Goal: Transaction & Acquisition: Purchase product/service

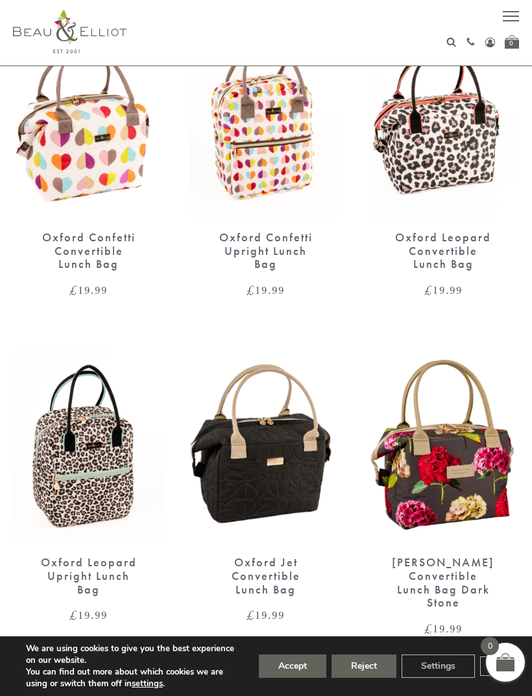
scroll to position [517, 0]
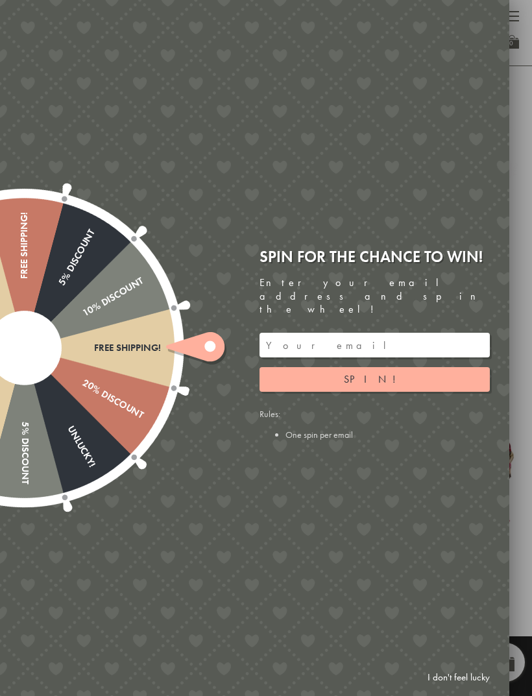
click at [447, 689] on link "I don't feel lucky" at bounding box center [458, 677] width 75 height 24
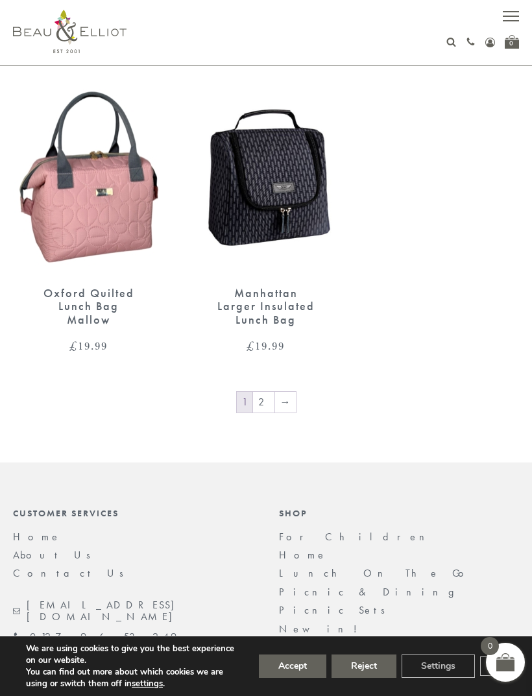
scroll to position [2473, 0]
click at [265, 392] on link "2" at bounding box center [263, 402] width 21 height 21
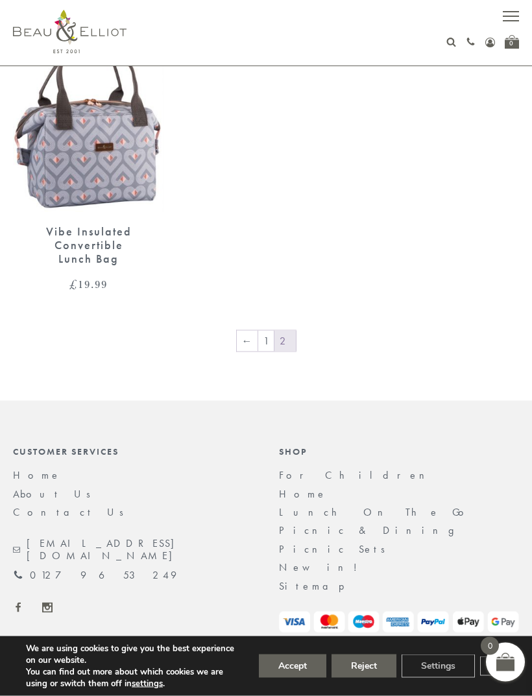
scroll to position [2290, 0]
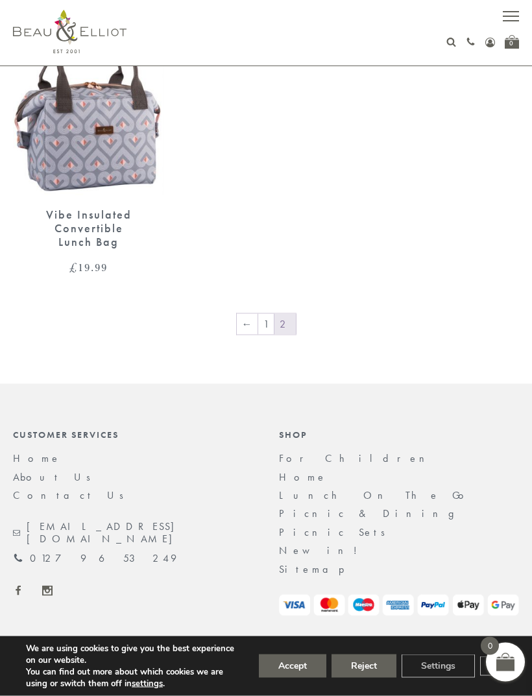
click at [267, 314] on link "1" at bounding box center [266, 324] width 16 height 21
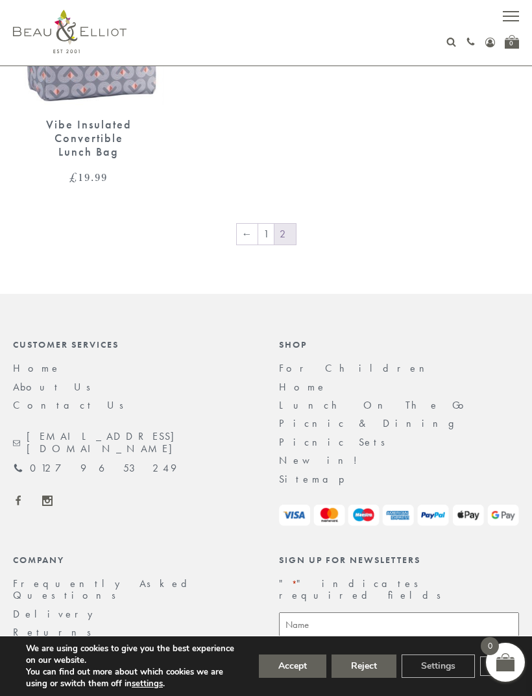
scroll to position [2392, 0]
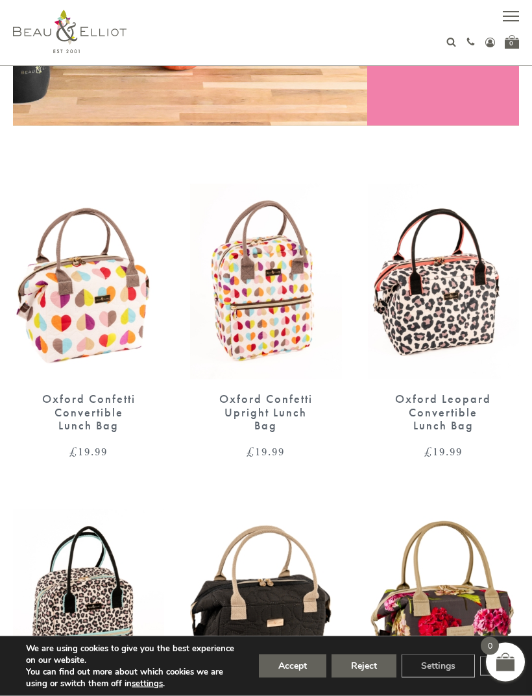
scroll to position [363, 0]
click at [464, 318] on img at bounding box center [443, 281] width 151 height 195
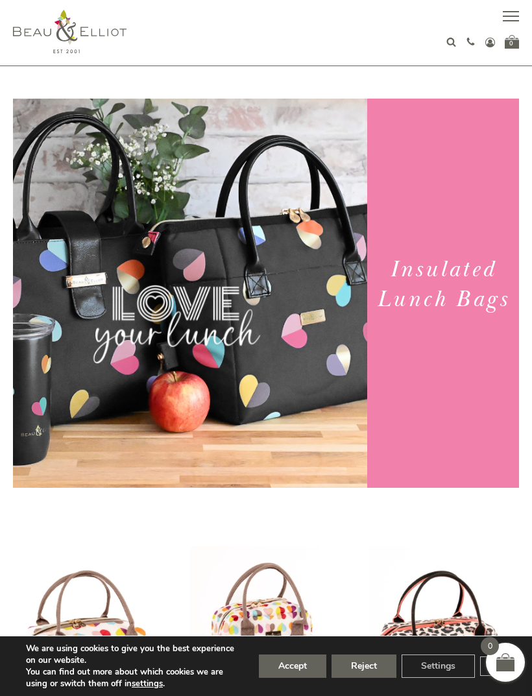
scroll to position [404, 0]
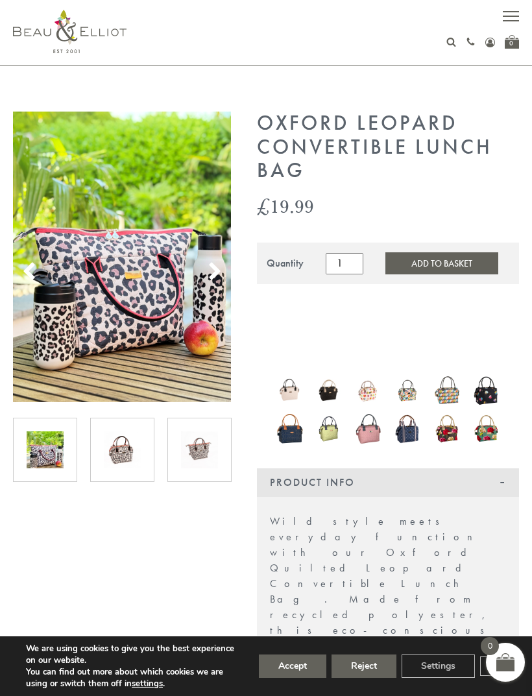
click at [121, 450] on img at bounding box center [122, 449] width 37 height 37
